Goal: Find specific page/section: Find specific page/section

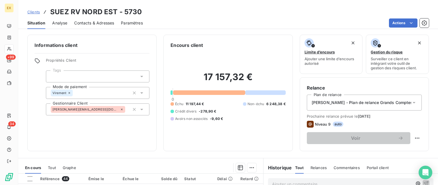
scroll to position [57, 0]
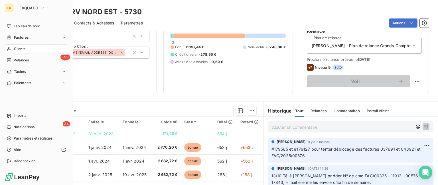
drag, startPoint x: 11, startPoint y: 38, endPoint x: 30, endPoint y: 42, distance: 20.0
click at [11, 38] on icon at bounding box center [9, 37] width 5 height 5
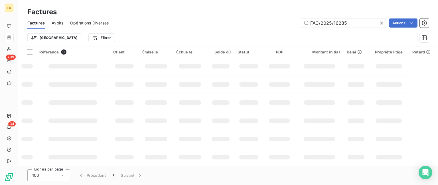
drag, startPoint x: 351, startPoint y: 21, endPoint x: 280, endPoint y: 31, distance: 72.1
click at [280, 31] on div "Factures Avoirs Opérations Diverses FAC/2025/16285 Actions Trier Filtrer" at bounding box center [227, 32] width 419 height 30
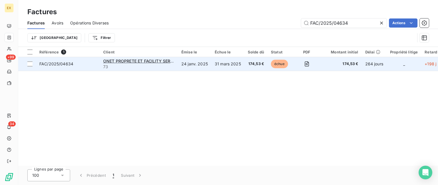
type input "FAC/2025/04634"
click at [72, 64] on span "FAC/2025/04634" at bounding box center [56, 64] width 34 height 5
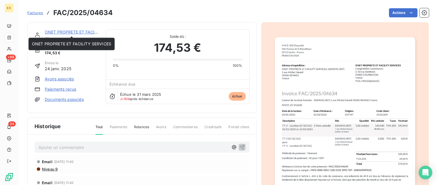
click at [75, 32] on link "ONET PROPRETE ET FACILITY SERVICES" at bounding box center [84, 32] width 79 height 5
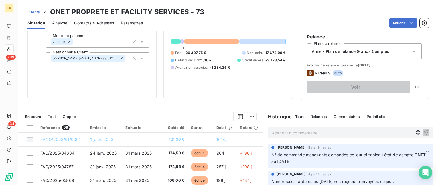
scroll to position [57, 0]
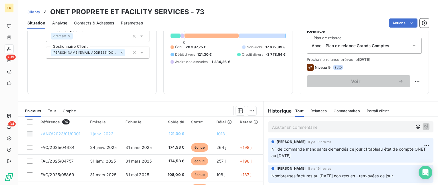
click at [297, 128] on p "Ajouter un commentaire ﻿" at bounding box center [342, 127] width 140 height 7
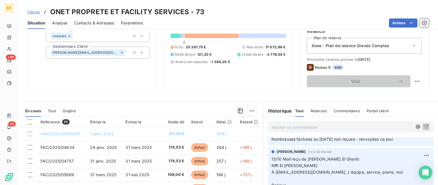
scroll to position [0, 0]
